Goal: Information Seeking & Learning: Find specific page/section

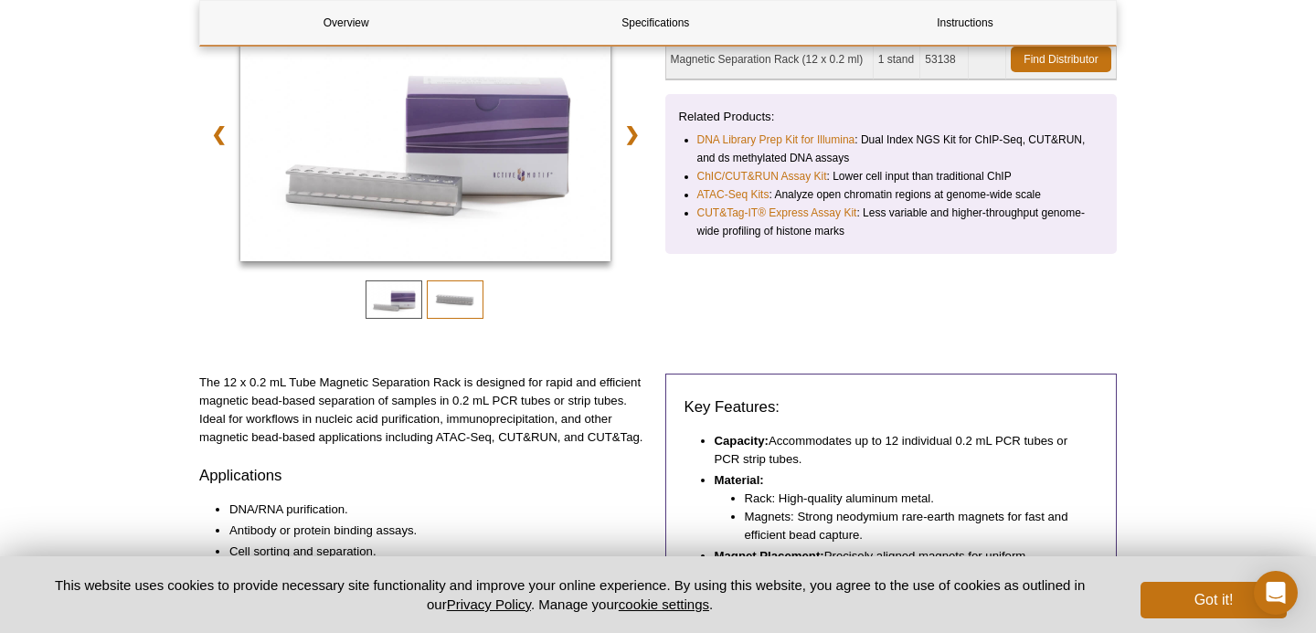
scroll to position [303, 0]
click at [459, 301] on span at bounding box center [455, 300] width 57 height 38
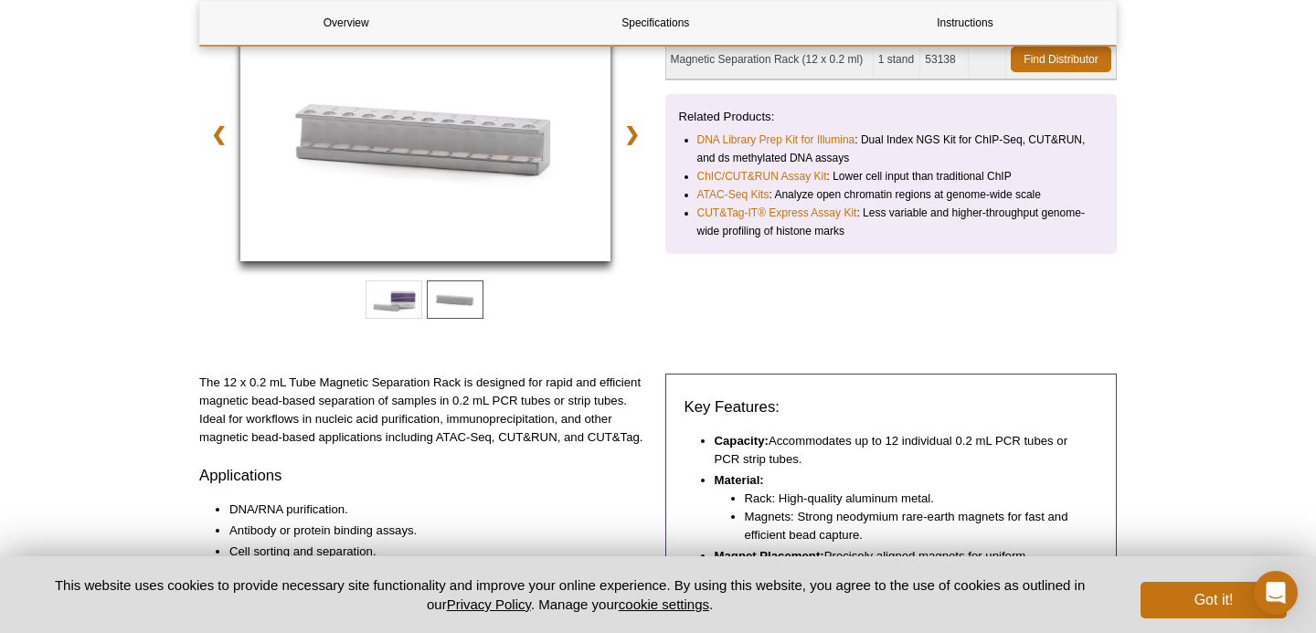
click at [475, 187] on img at bounding box center [425, 138] width 370 height 247
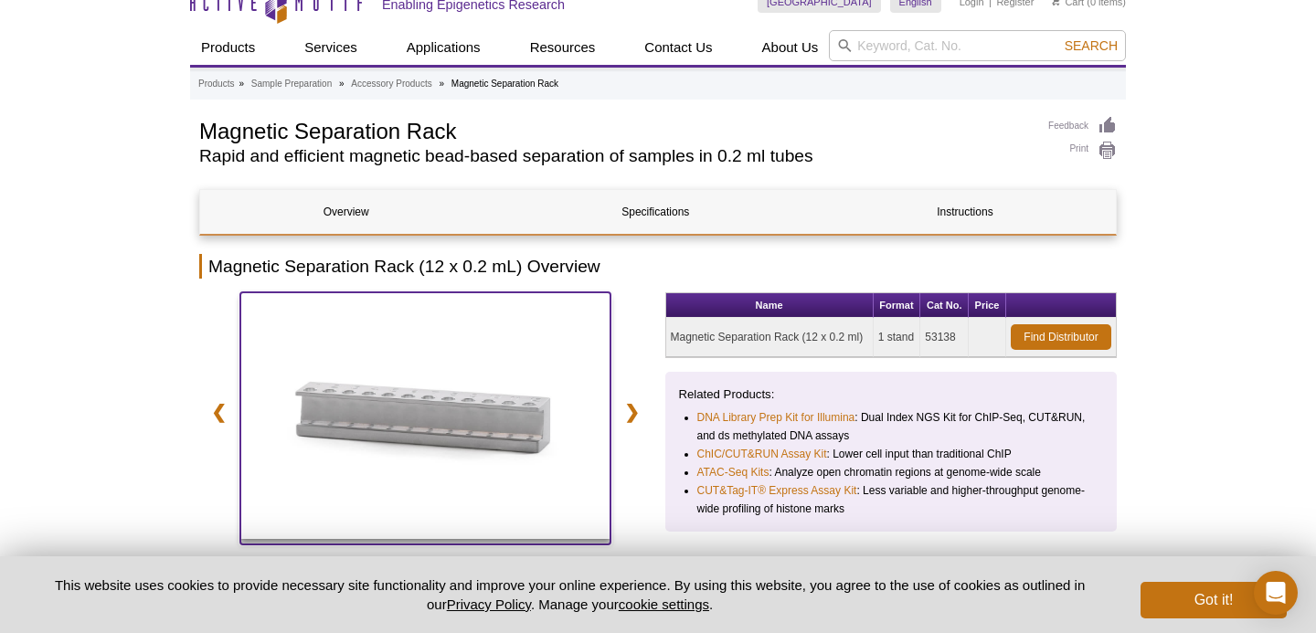
scroll to position [25, 0]
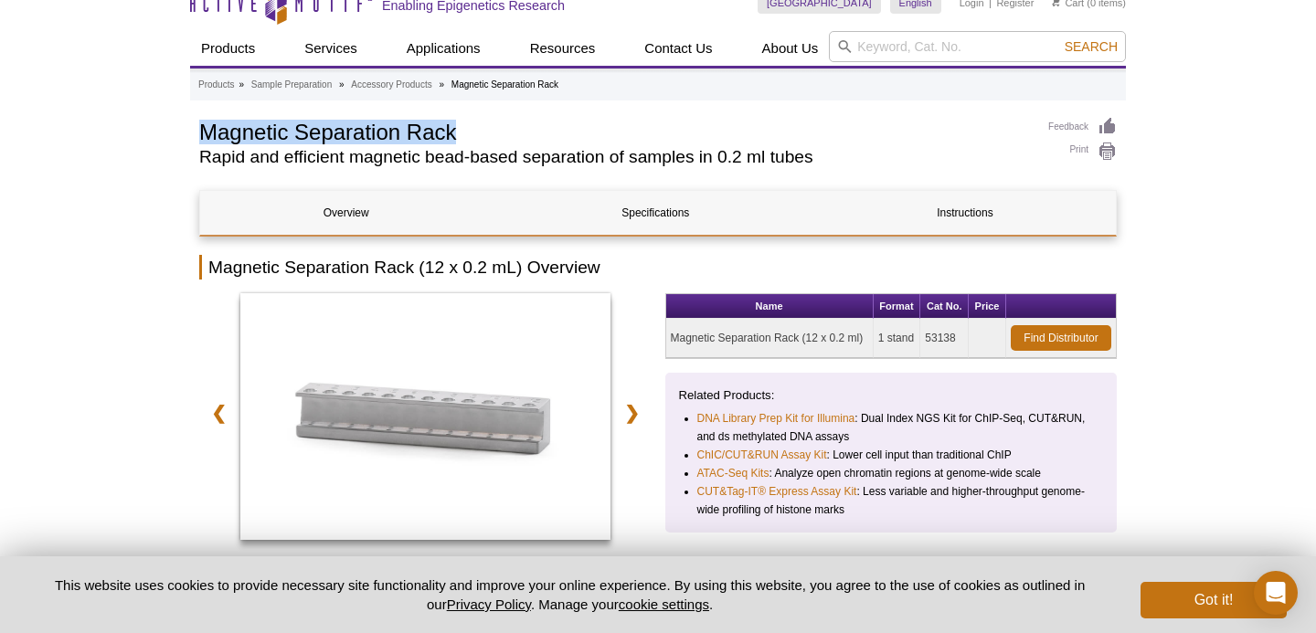
drag, startPoint x: 461, startPoint y: 132, endPoint x: 175, endPoint y: 118, distance: 286.4
copy h1 "Magnetic Separation Rack"
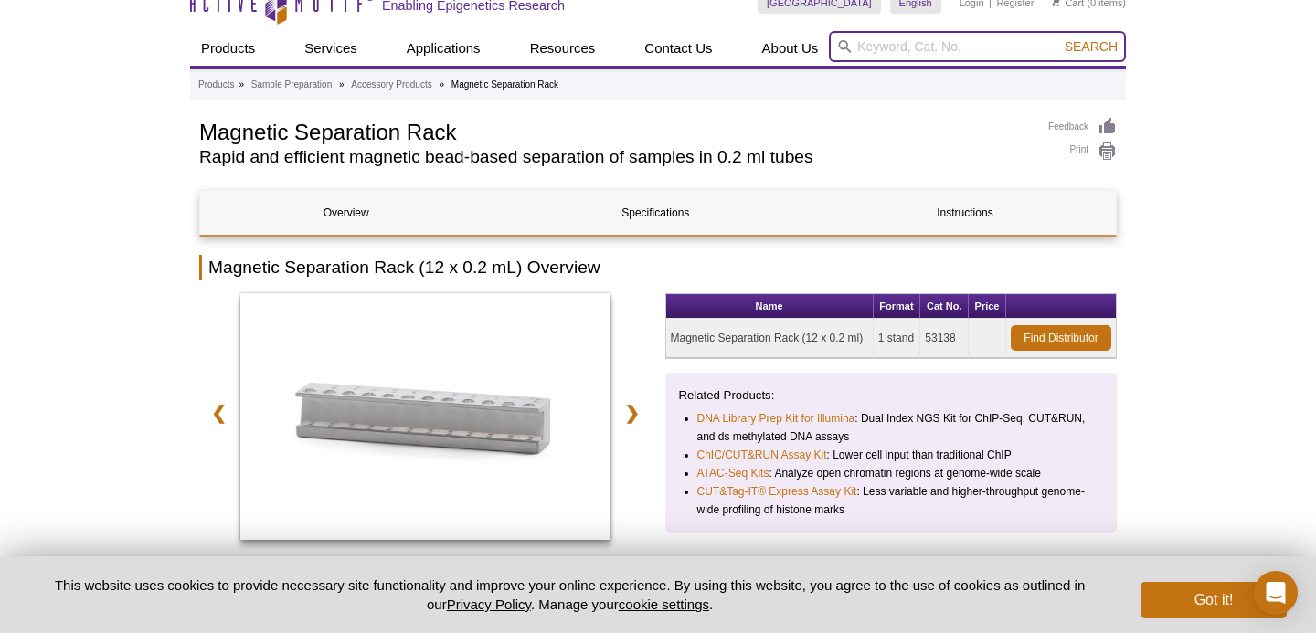
click at [886, 43] on input "search" at bounding box center [977, 46] width 297 height 31
paste input "Magnetic Separation Rack"
type input "Magnetic Separation Rack"
click at [1059, 38] on button "Search" at bounding box center [1091, 46] width 64 height 16
